Goal: Task Accomplishment & Management: Complete application form

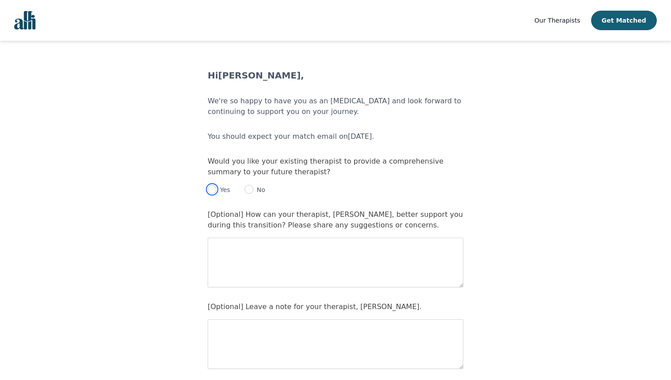
click at [210, 190] on input "radio" at bounding box center [212, 189] width 9 height 9
radio input "true"
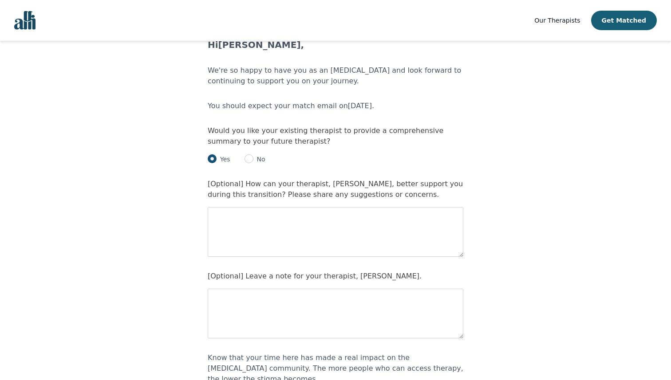
scroll to position [32, 0]
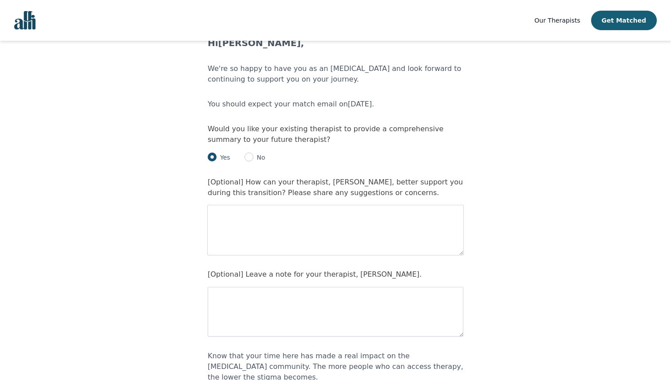
click at [218, 224] on textarea at bounding box center [336, 231] width 256 height 50
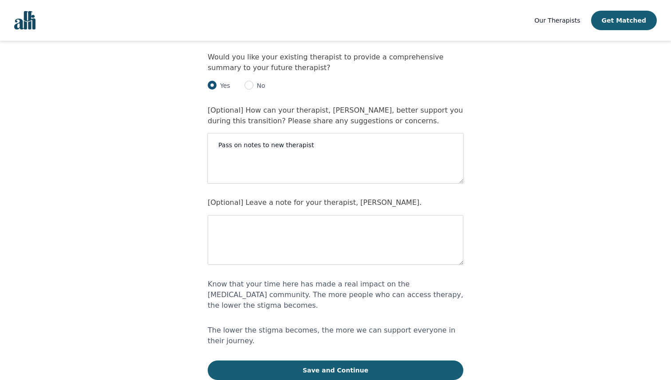
scroll to position [105, 0]
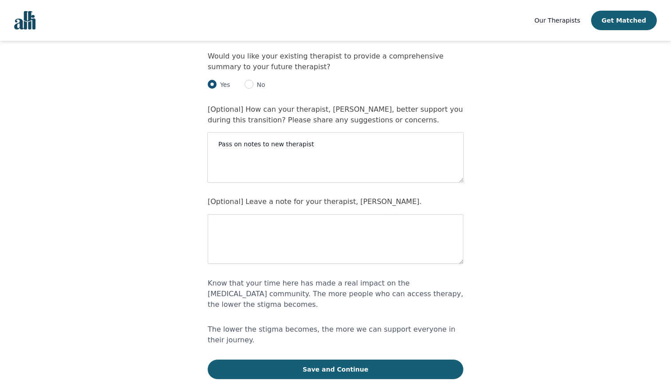
type textarea "Pass on notes to new therapist"
click at [219, 246] on textarea at bounding box center [336, 239] width 256 height 50
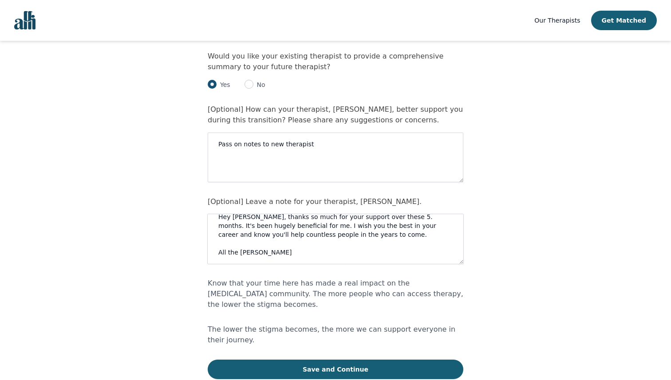
scroll to position [0, 0]
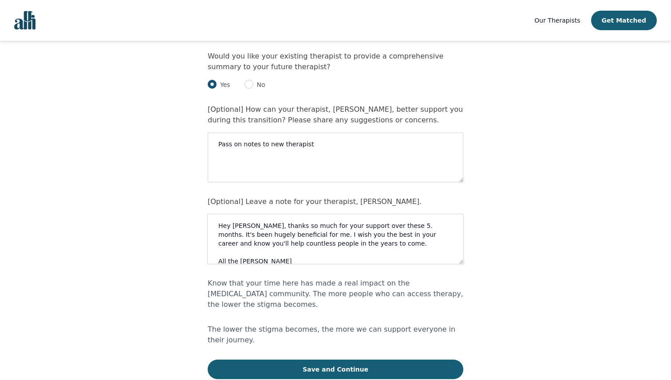
click at [252, 226] on textarea "Hey [PERSON_NAME], thanks so much for your support over these 5. months. It's b…" at bounding box center [336, 239] width 256 height 50
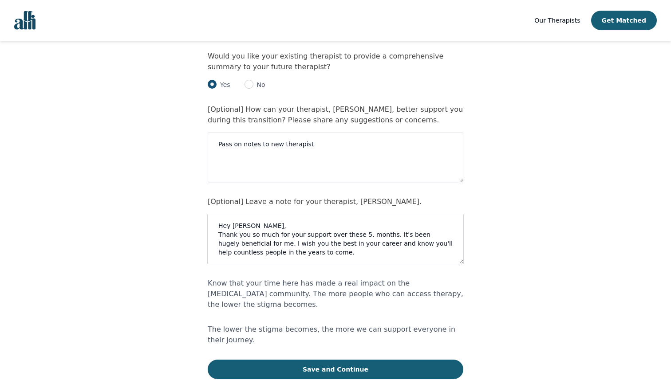
click at [365, 235] on textarea "Hey [PERSON_NAME], Thank you so much for your support over these 5. months. It'…" at bounding box center [336, 239] width 256 height 50
click at [267, 242] on textarea "Hey [PERSON_NAME], Thank you so much for your support over these 5 months. It's…" at bounding box center [336, 239] width 256 height 50
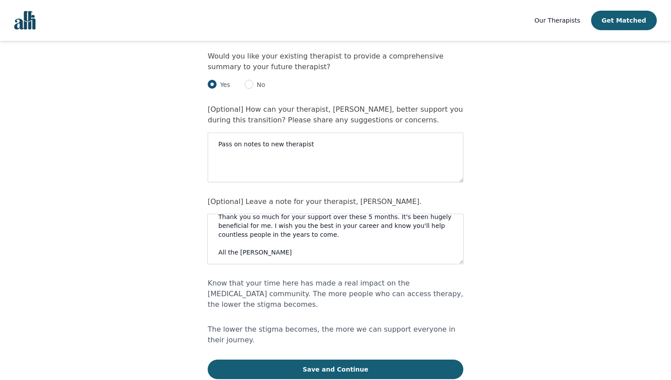
scroll to position [36, 0]
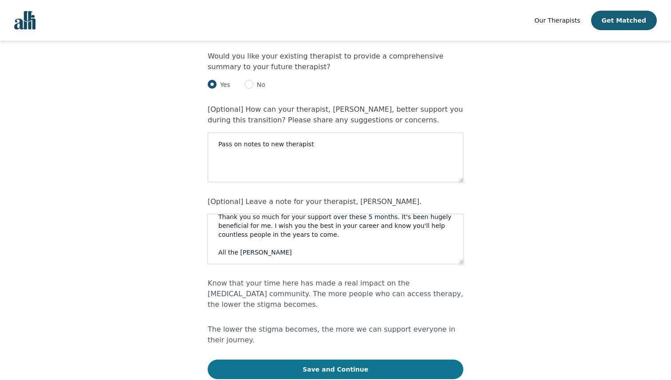
type textarea "Hey [PERSON_NAME], Thank you so much for your support over these 5 months. It's…"
click at [297, 360] on button "Save and Continue" at bounding box center [336, 370] width 256 height 20
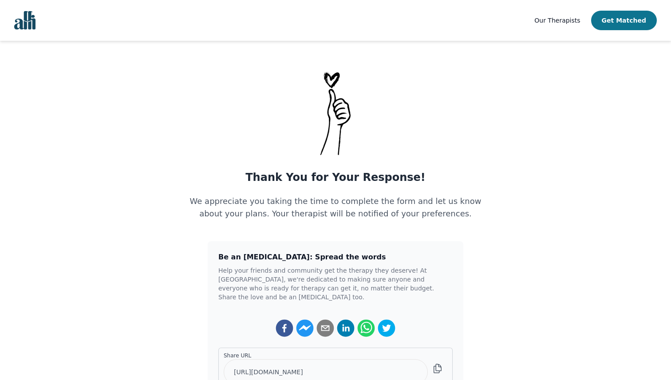
click at [617, 25] on button "Get Matched" at bounding box center [624, 21] width 66 height 20
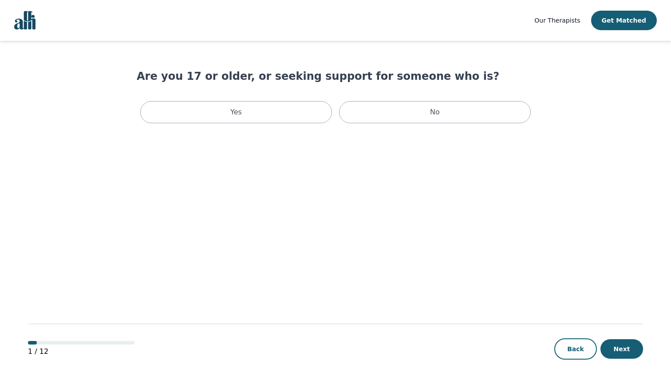
click at [36, 25] on nav "Our Therapists Get Matched" at bounding box center [335, 20] width 671 height 41
click at [28, 23] on img "Global" at bounding box center [24, 20] width 21 height 19
